Goal: Task Accomplishment & Management: Use online tool/utility

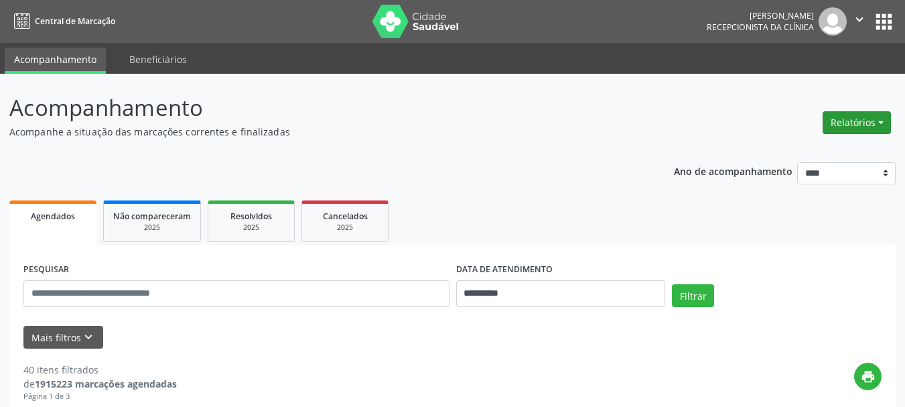
click at [848, 119] on button "Relatórios" at bounding box center [857, 122] width 68 height 23
click at [811, 149] on link "Agendamentos" at bounding box center [820, 151] width 144 height 19
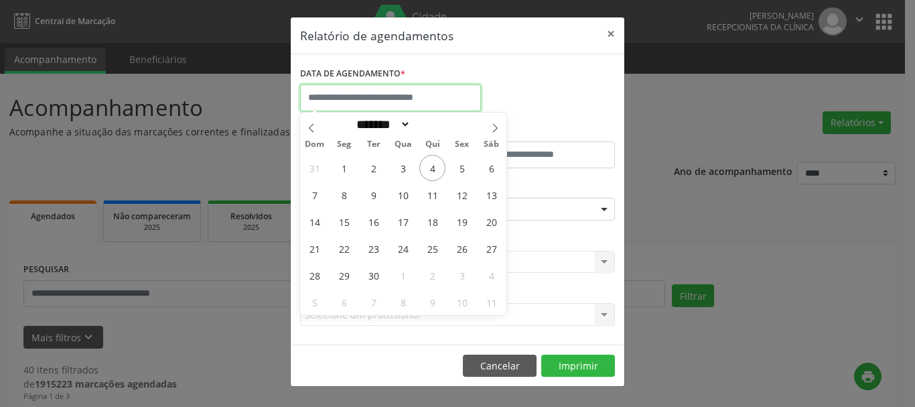
click at [404, 90] on input "text" at bounding box center [390, 97] width 181 height 27
click at [429, 163] on span "4" at bounding box center [432, 168] width 26 height 26
type input "**********"
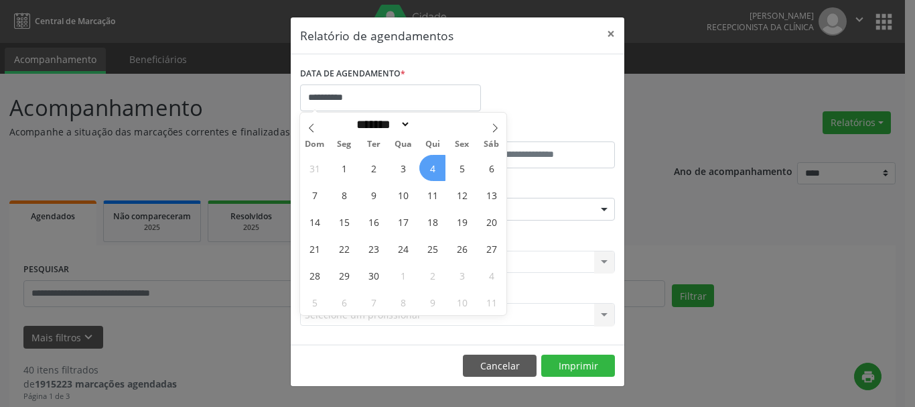
click at [429, 163] on span "4" at bounding box center [432, 168] width 26 height 26
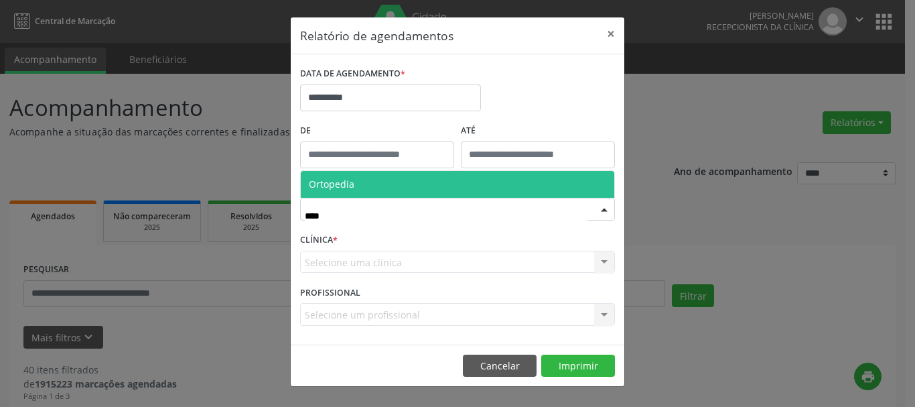
type input "*****"
click at [388, 182] on span "Ortopedia" at bounding box center [458, 184] width 314 height 27
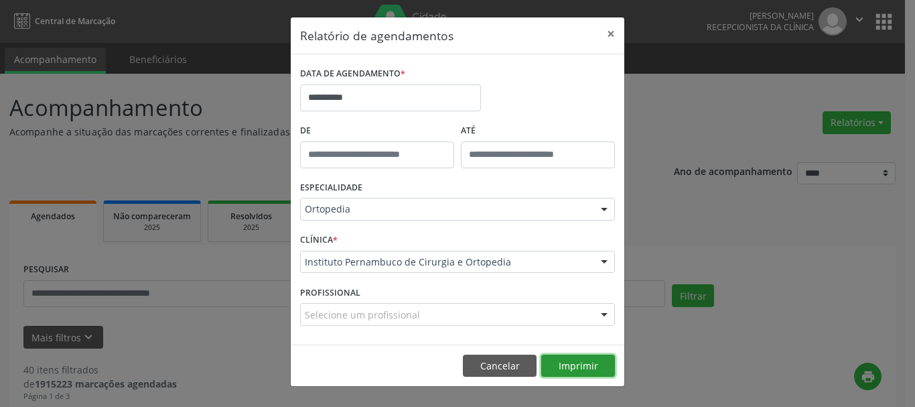
click at [580, 360] on button "Imprimir" at bounding box center [578, 365] width 74 height 23
click at [608, 35] on button "×" at bounding box center [611, 33] width 27 height 33
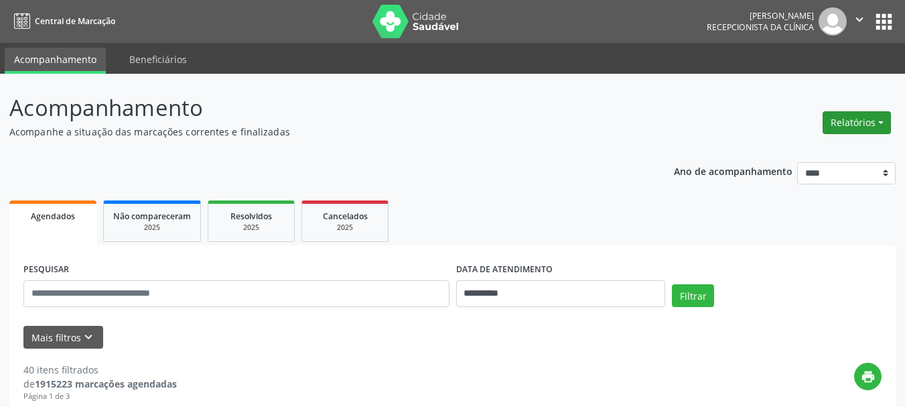
click at [859, 117] on button "Relatórios" at bounding box center [857, 122] width 68 height 23
click at [814, 155] on link "Agendamentos" at bounding box center [820, 151] width 144 height 19
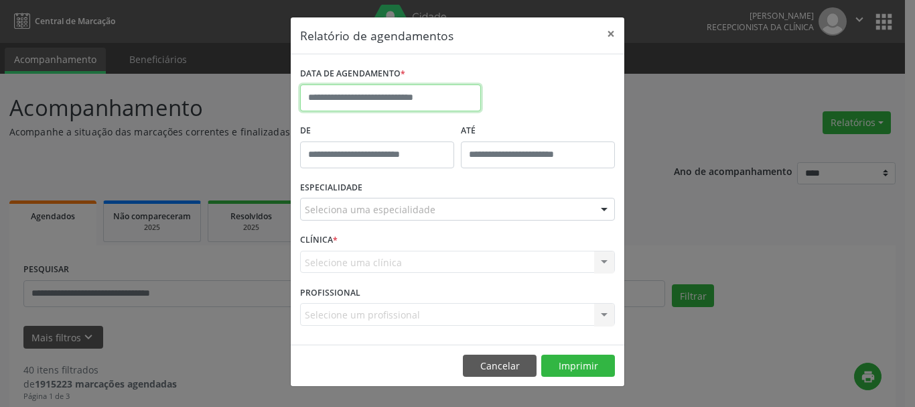
click at [344, 104] on input "text" at bounding box center [390, 97] width 181 height 27
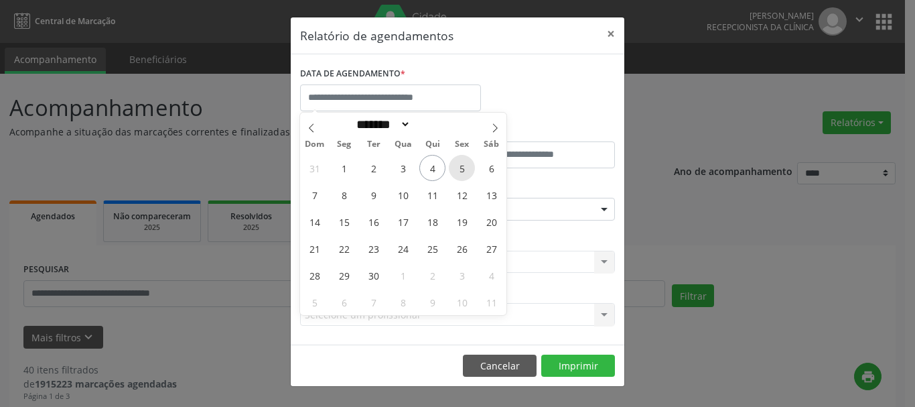
click at [456, 176] on span "5" at bounding box center [462, 168] width 26 height 26
type input "**********"
click at [456, 176] on span "5" at bounding box center [462, 168] width 26 height 26
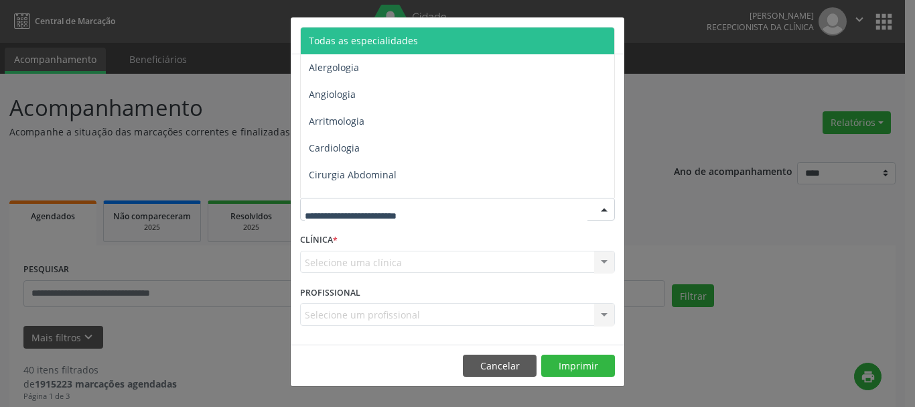
click at [433, 212] on div at bounding box center [457, 209] width 315 height 23
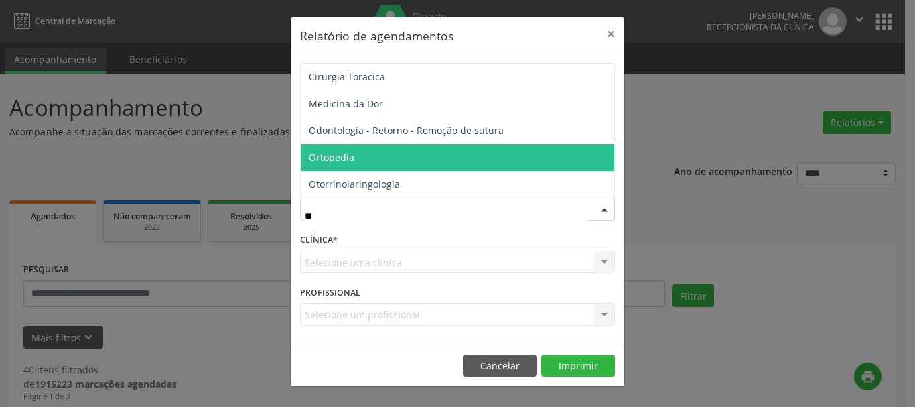
type input "***"
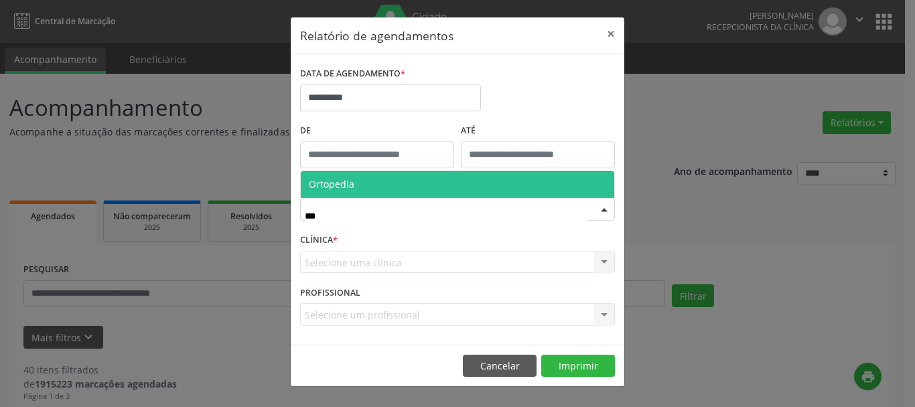
click at [352, 184] on span "Ortopedia" at bounding box center [332, 184] width 46 height 13
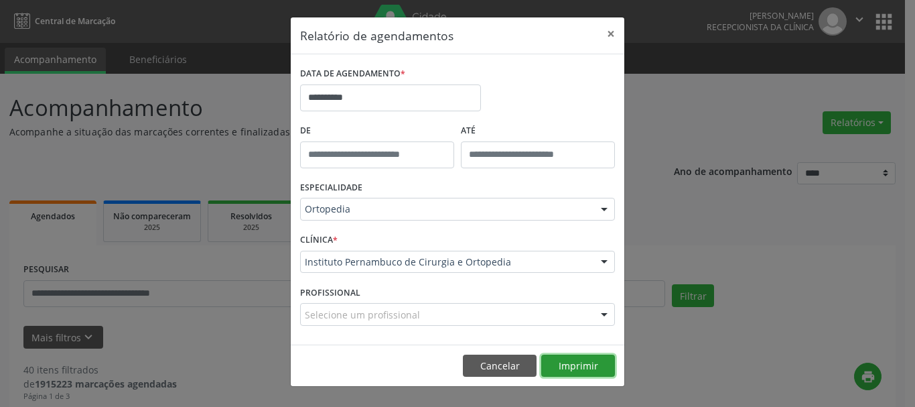
click at [597, 359] on button "Imprimir" at bounding box center [578, 365] width 74 height 23
drag, startPoint x: 608, startPoint y: 36, endPoint x: 622, endPoint y: 23, distance: 19.5
click at [608, 36] on button "×" at bounding box center [611, 33] width 27 height 33
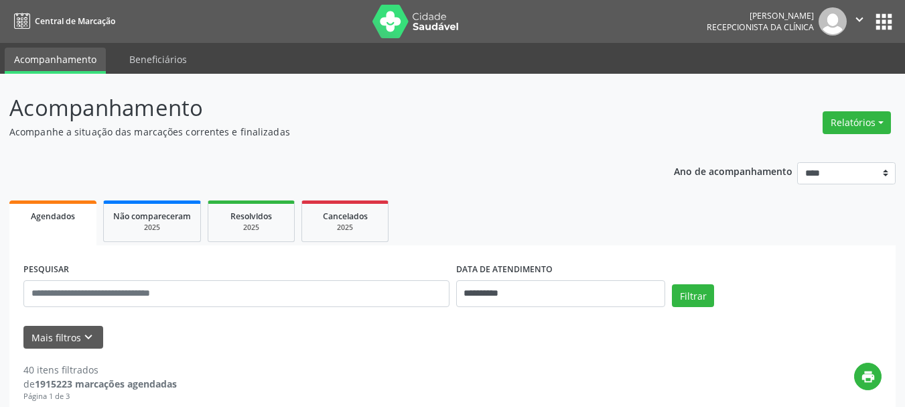
click at [856, 17] on icon "" at bounding box center [859, 19] width 15 height 15
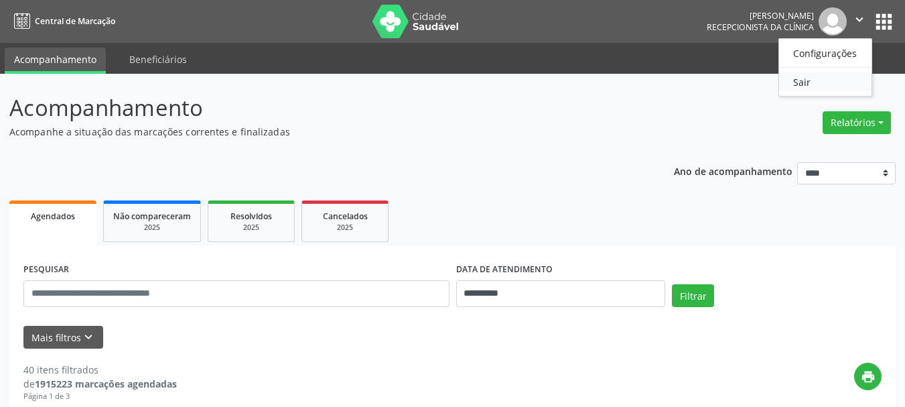
click at [821, 80] on link "Sair" at bounding box center [825, 81] width 92 height 19
